Goal: Information Seeking & Learning: Learn about a topic

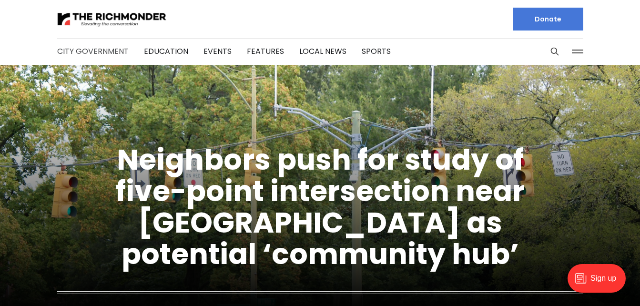
click at [108, 48] on link "City Government" at bounding box center [92, 51] width 71 height 11
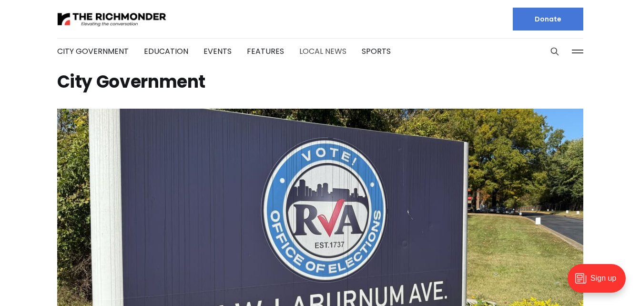
click at [319, 49] on link "Local News" at bounding box center [322, 51] width 47 height 11
